Goal: Transaction & Acquisition: Purchase product/service

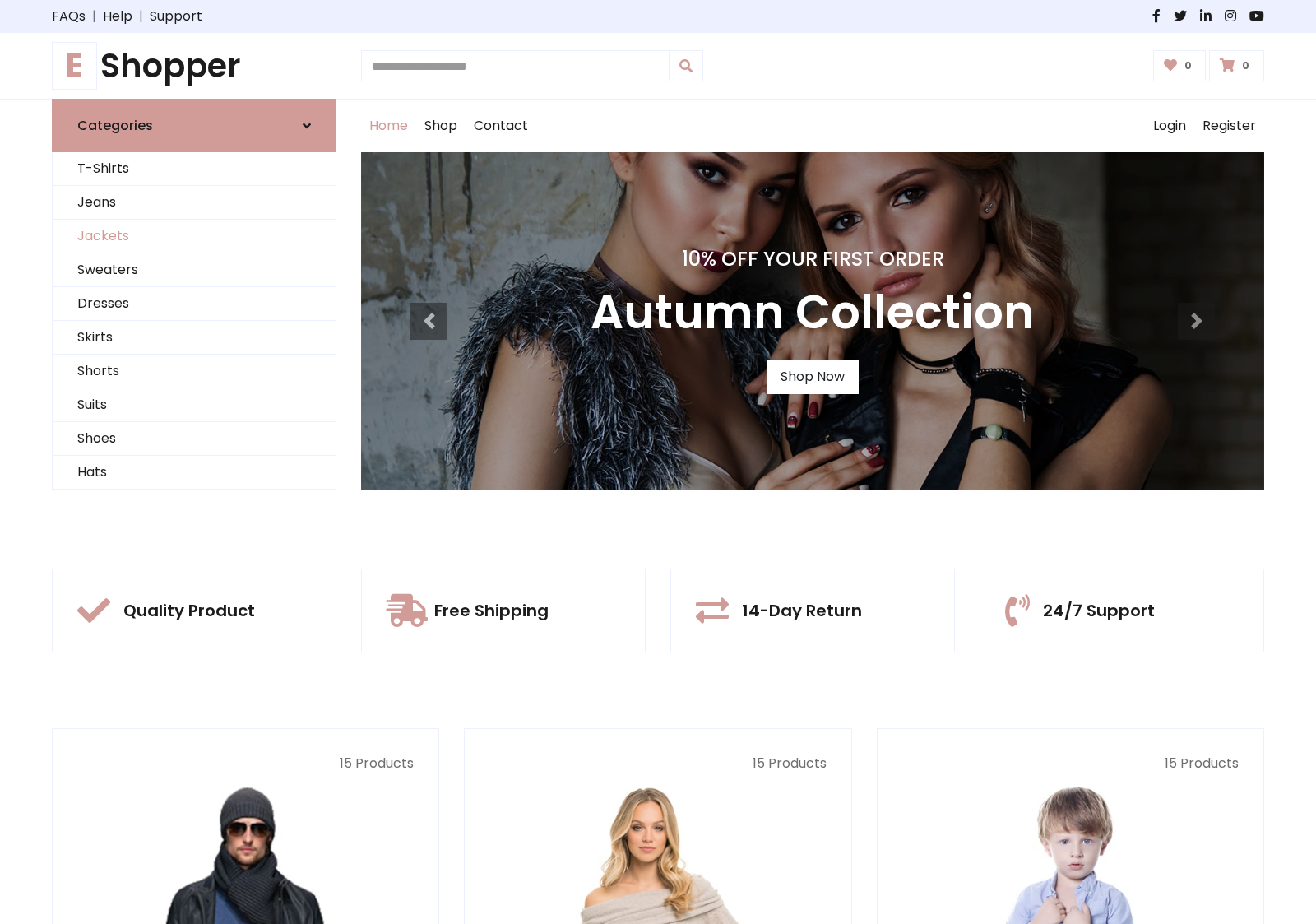
click at [194, 236] on link "Jackets" at bounding box center [194, 236] width 283 height 33
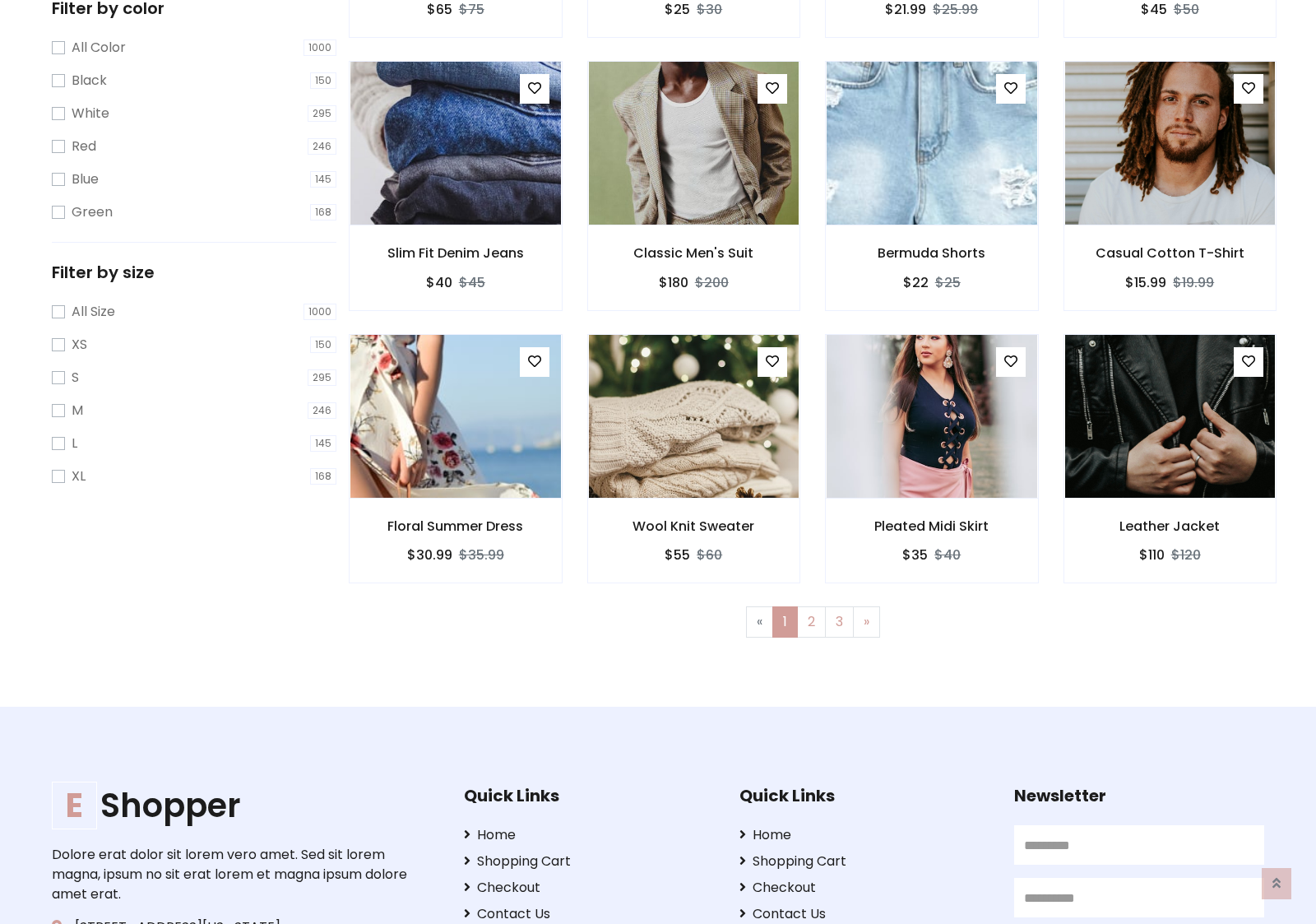
scroll to position [743, 0]
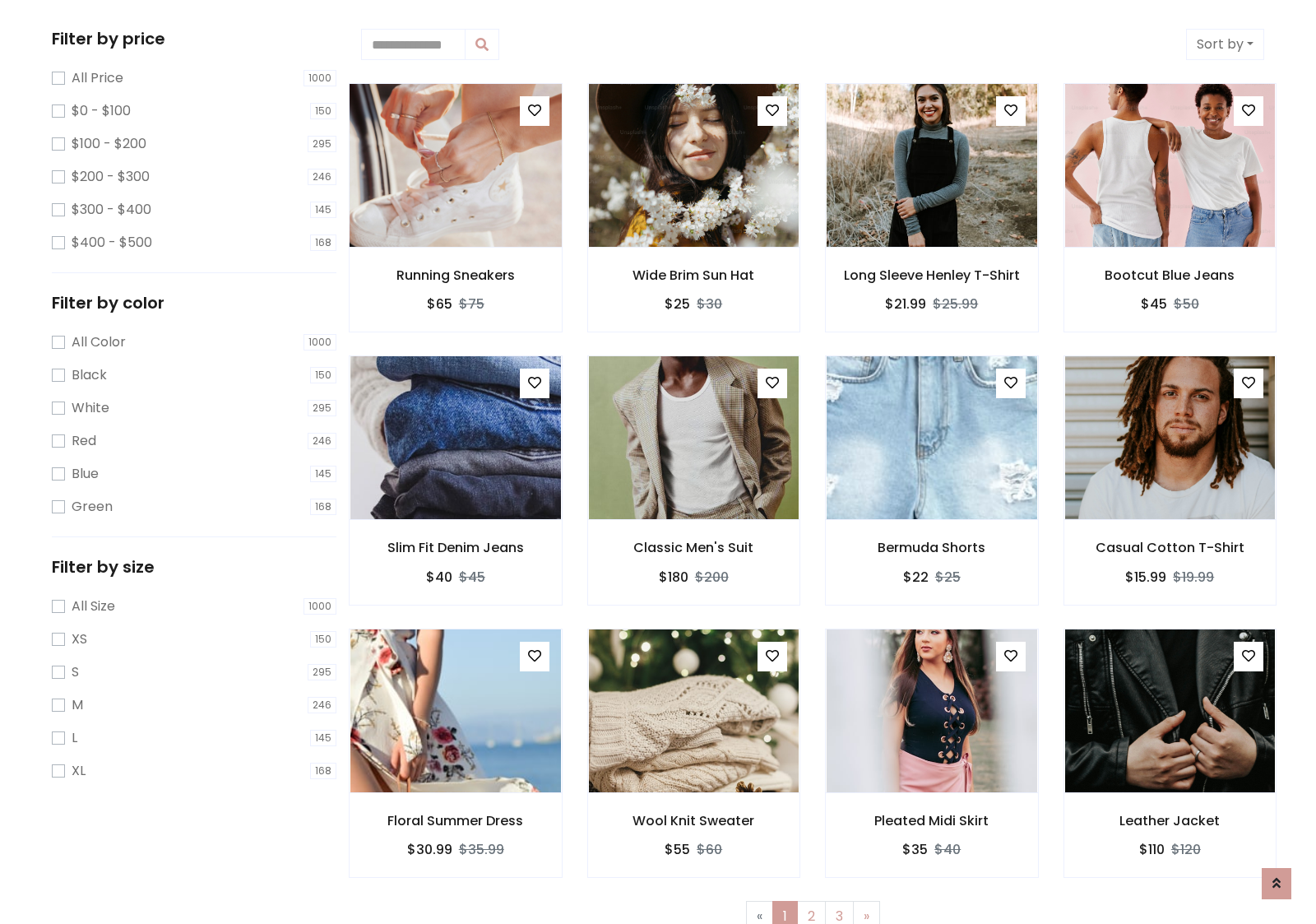
scroll to position [0, 0]
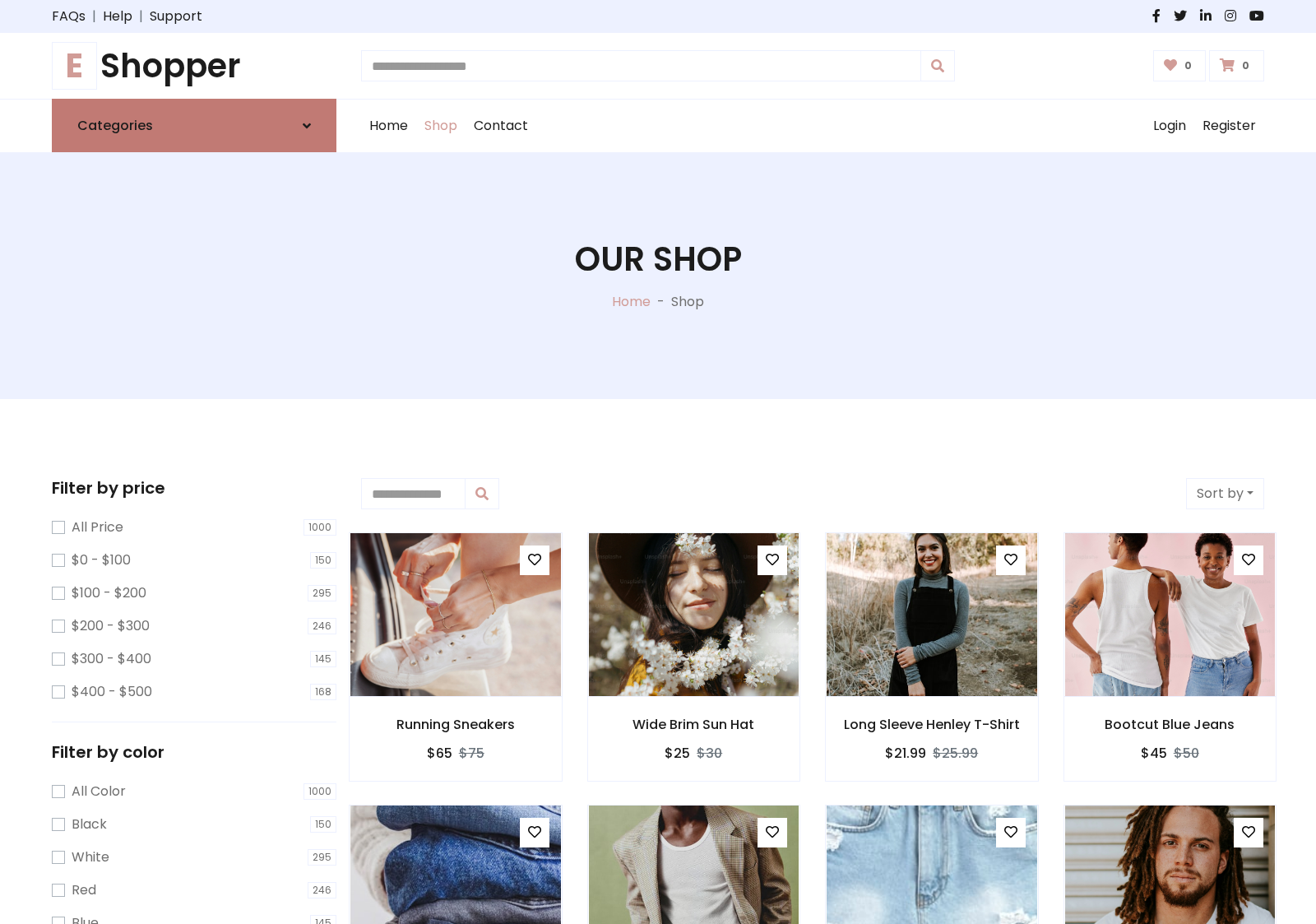
click at [194, 125] on link "Categories" at bounding box center [194, 125] width 284 height 53
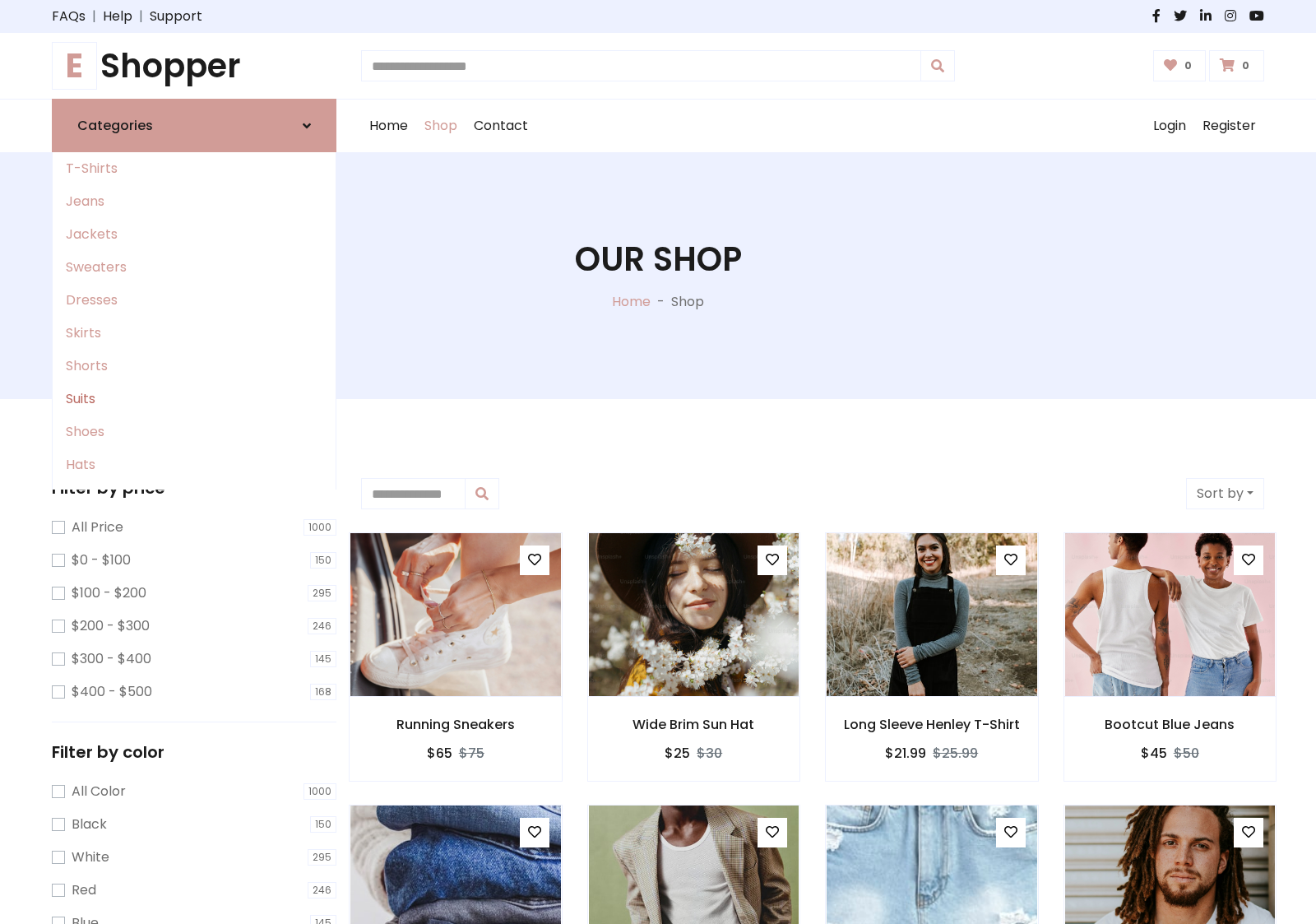
click at [194, 399] on link "Suits" at bounding box center [194, 398] width 283 height 33
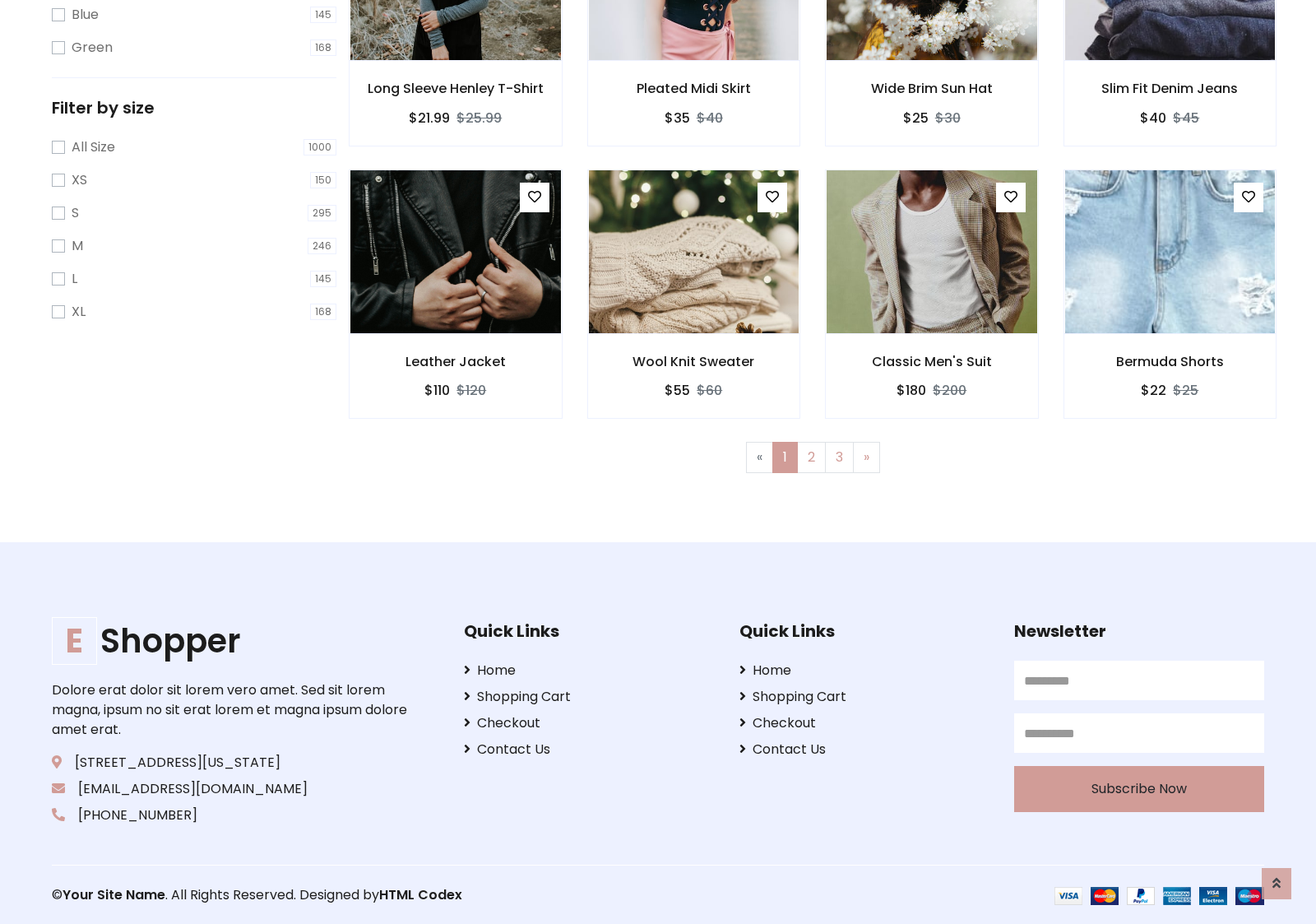
scroll to position [908, 0]
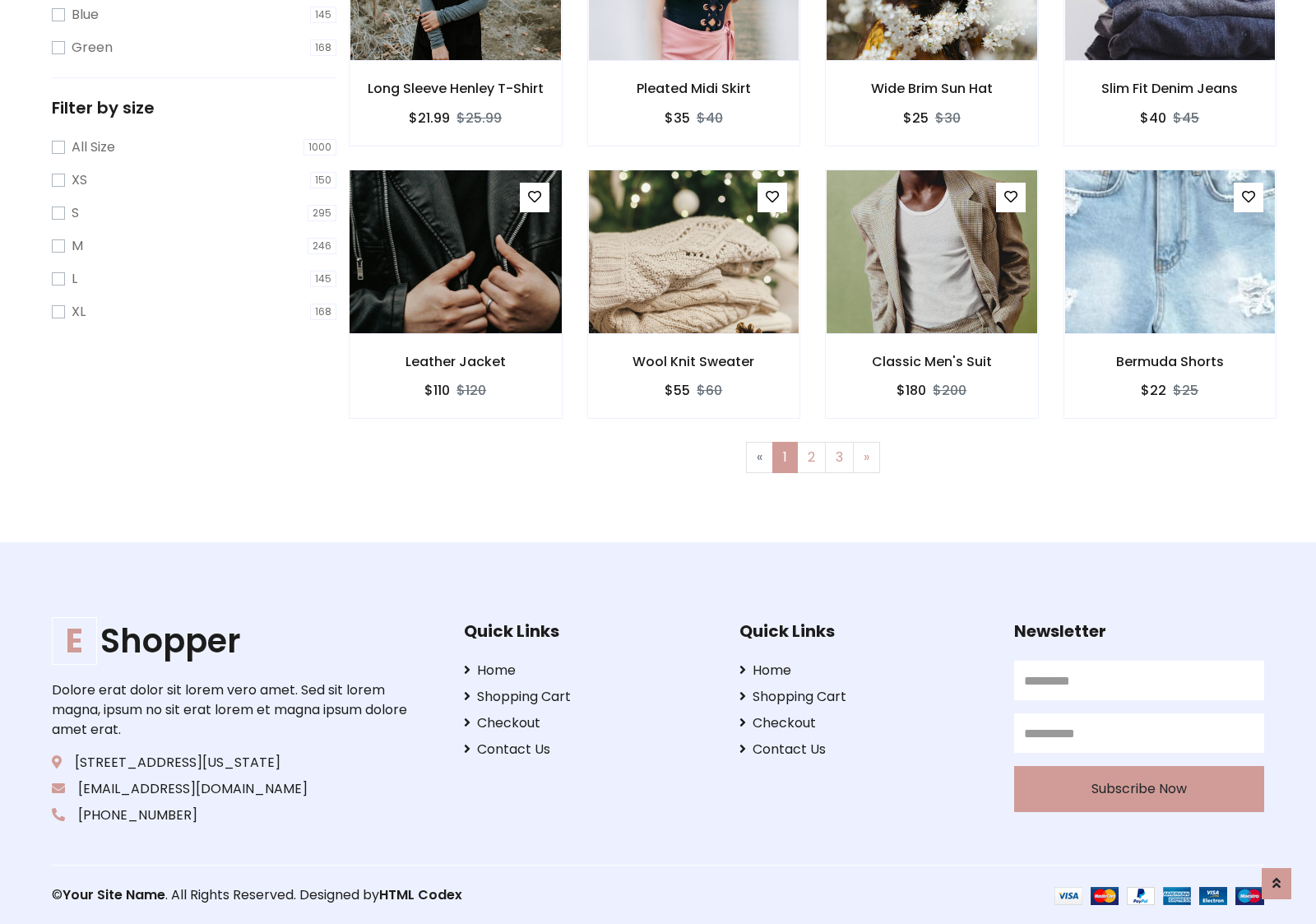
click at [455, 251] on img at bounding box center [455, 251] width 253 height 395
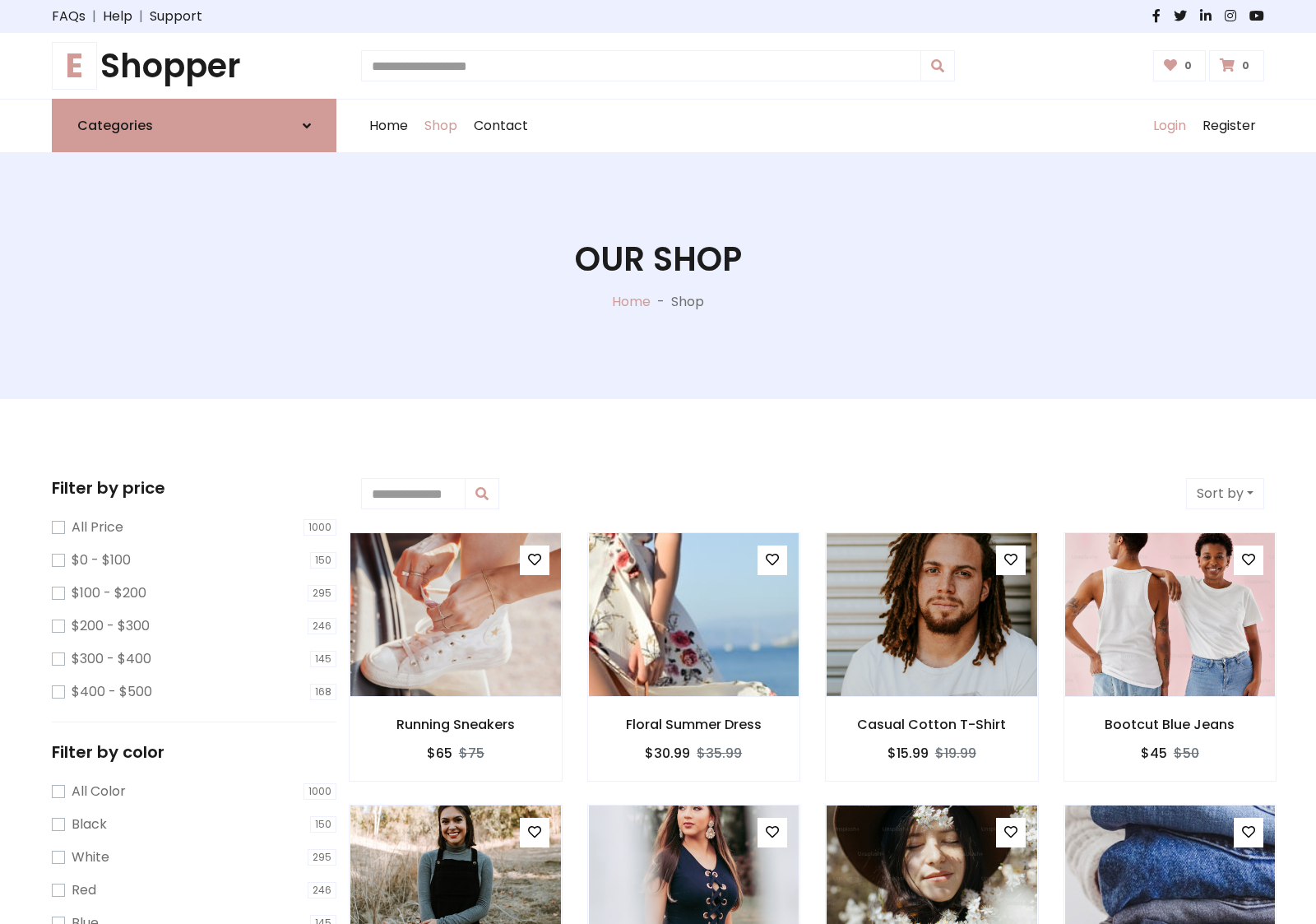
click at [1169, 125] on link "Login" at bounding box center [1170, 125] width 49 height 52
click at [307, 125] on icon at bounding box center [306, 125] width 9 height 13
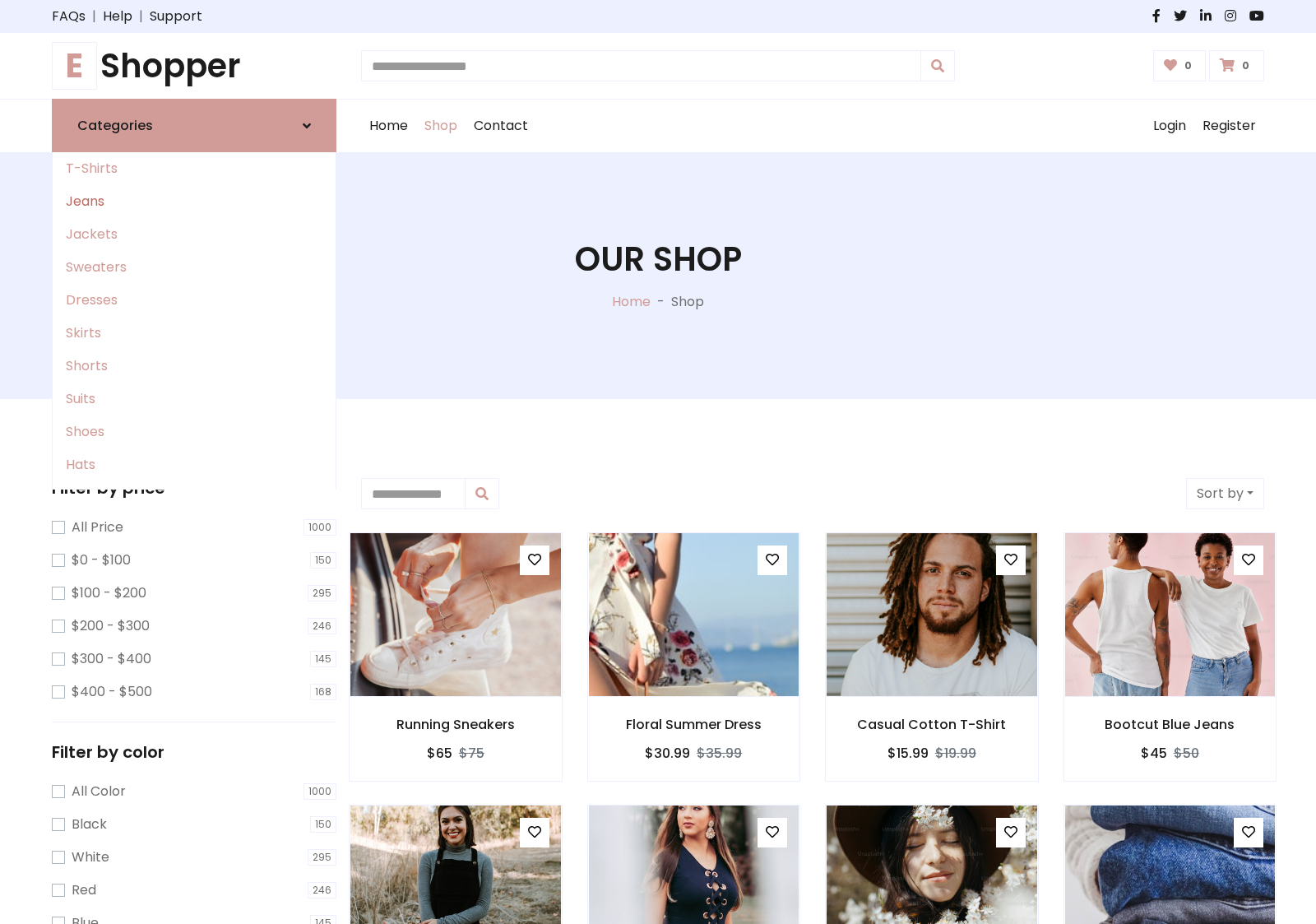
click at [194, 202] on link "Jeans" at bounding box center [194, 202] width 283 height 33
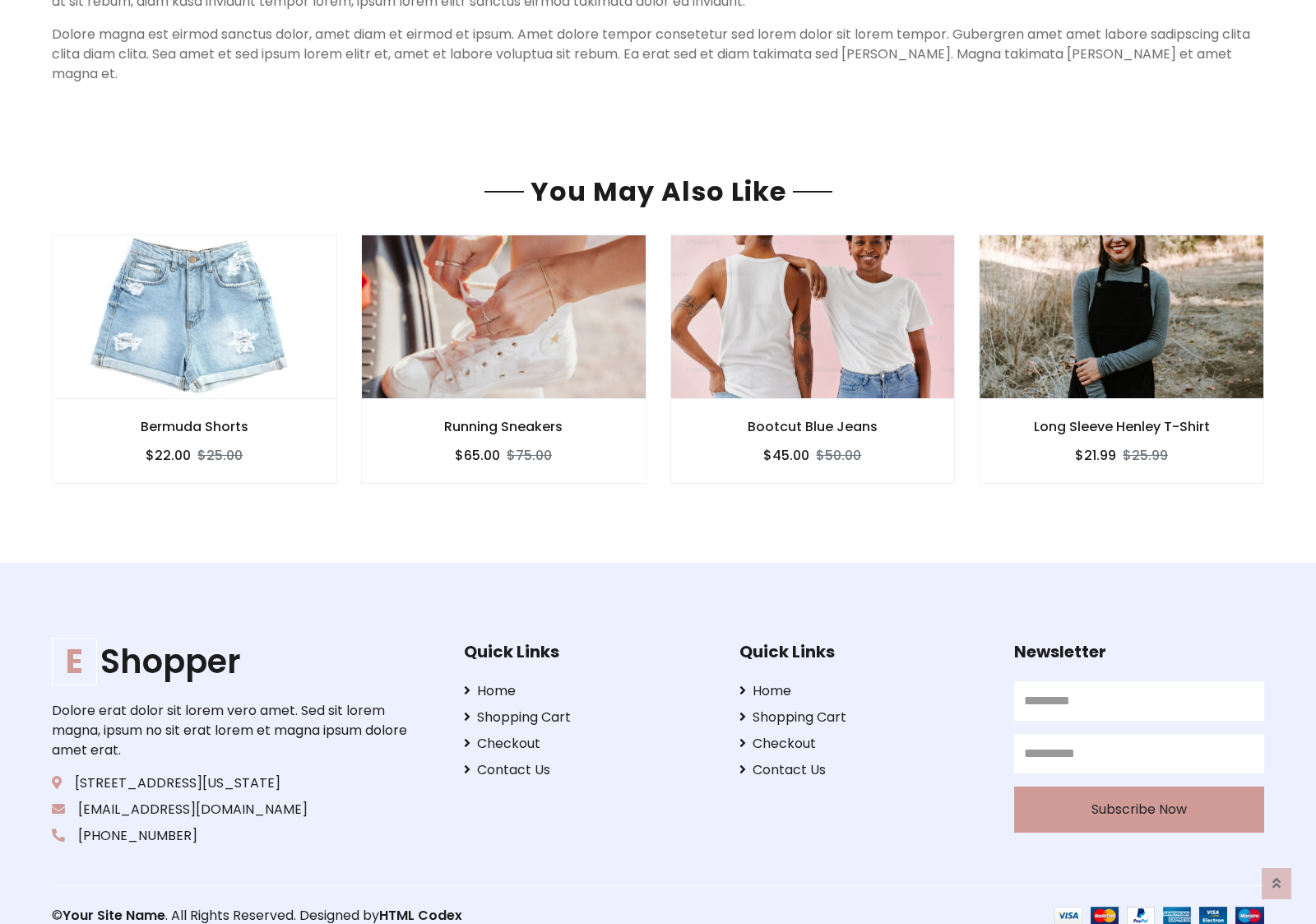
scroll to position [1425, 0]
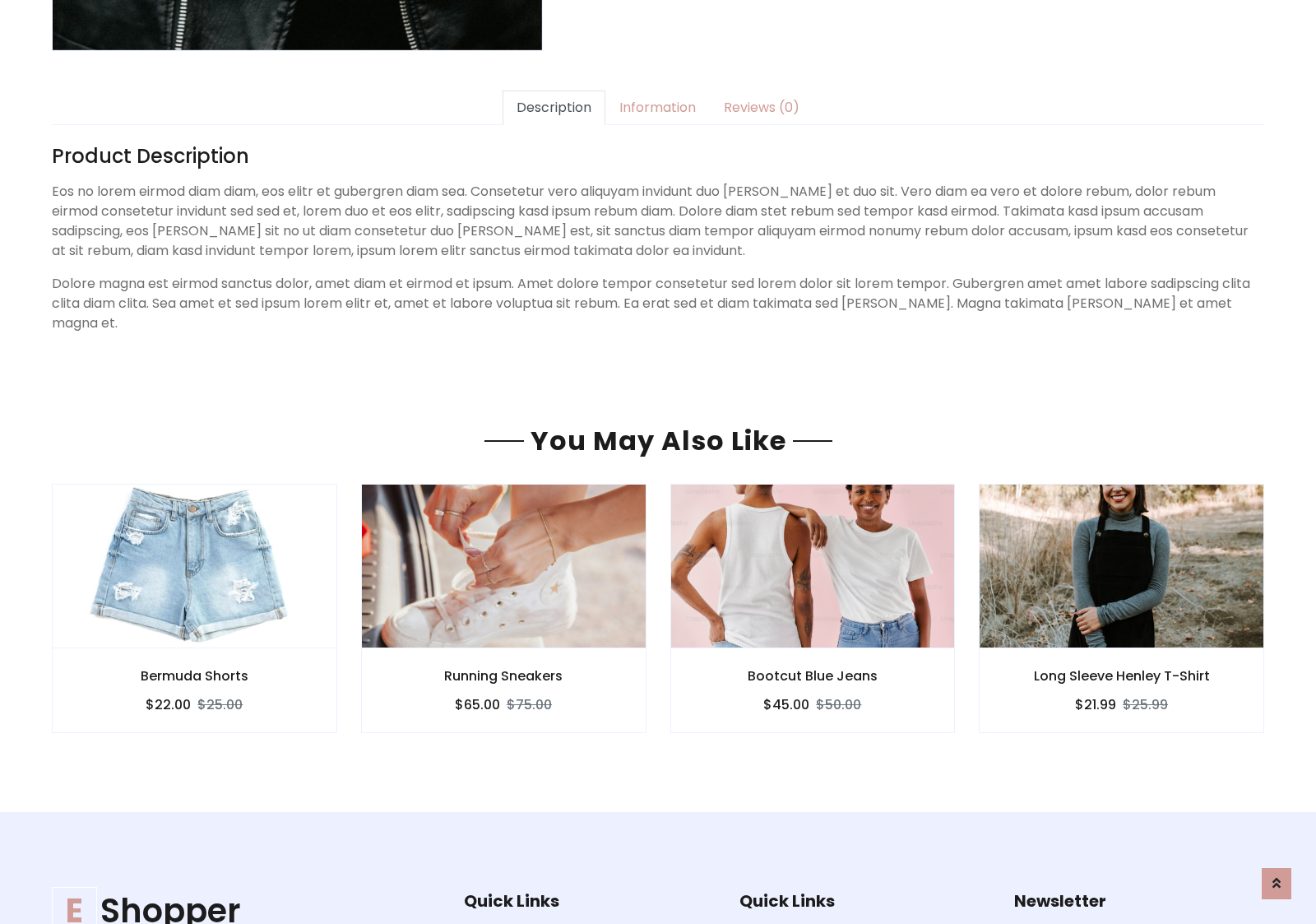
scroll to position [1425, 0]
